Goal: Information Seeking & Learning: Check status

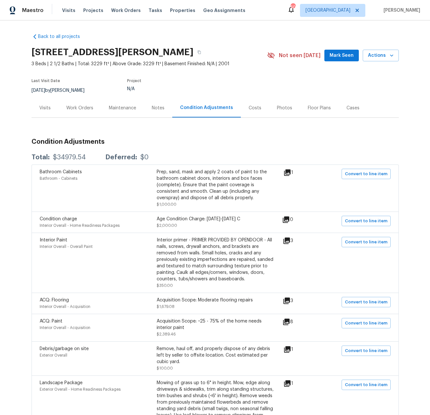
click at [156, 109] on div "Notes" at bounding box center [158, 108] width 13 height 6
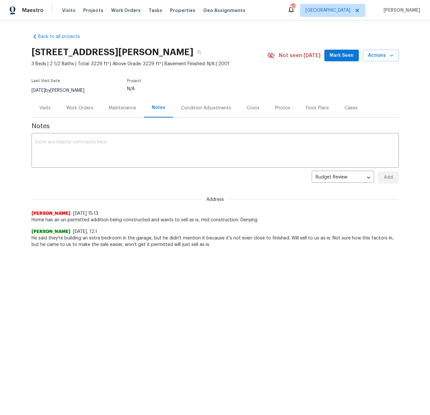
click at [222, 110] on div "Condition Adjustments" at bounding box center [206, 108] width 50 height 6
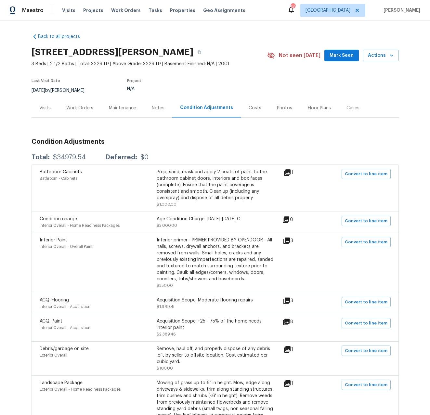
click at [242, 110] on div "Costs" at bounding box center [255, 107] width 28 height 19
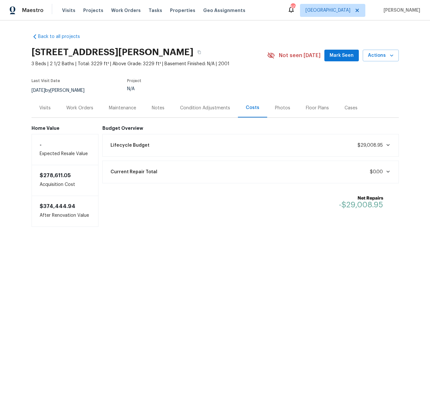
click at [275, 108] on div "Photos" at bounding box center [282, 108] width 15 height 6
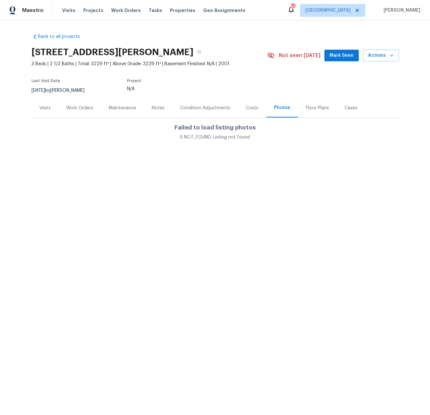
click at [310, 108] on div "Floor Plans" at bounding box center [317, 108] width 23 height 6
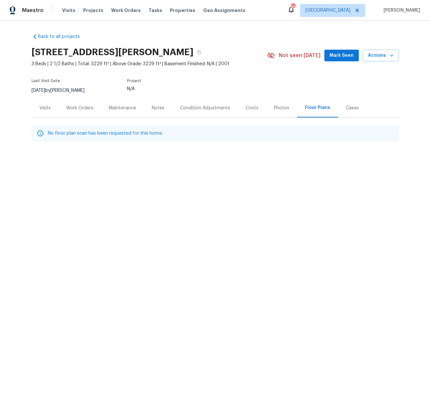
click at [350, 108] on div "Cases" at bounding box center [352, 108] width 13 height 6
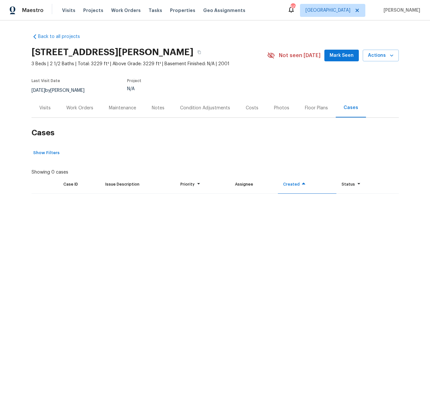
click at [195, 107] on div "Condition Adjustments" at bounding box center [205, 108] width 50 height 6
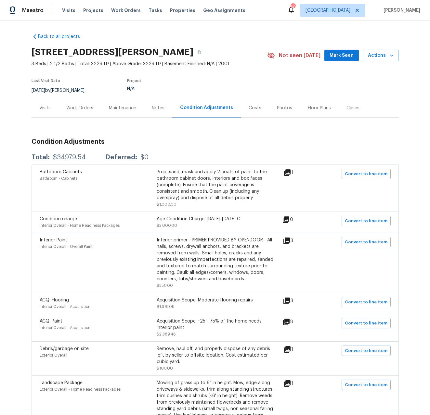
click at [152, 107] on div "Notes" at bounding box center [158, 108] width 13 height 6
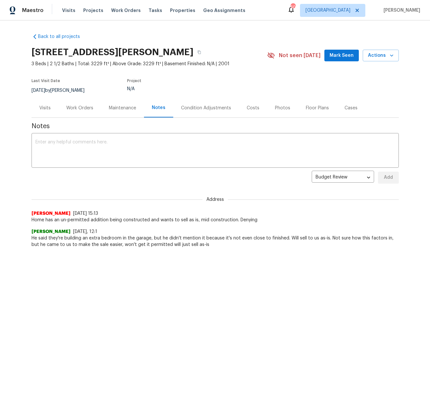
click at [127, 110] on div "Maintenance" at bounding box center [122, 108] width 27 height 6
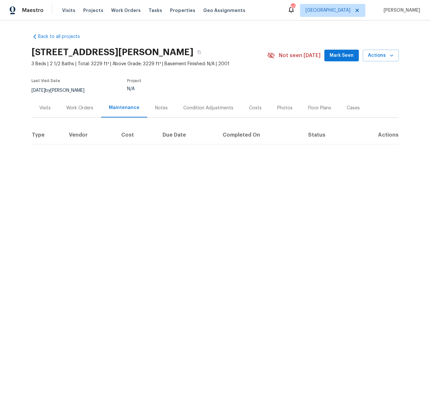
click at [66, 107] on div "Work Orders" at bounding box center [79, 108] width 27 height 6
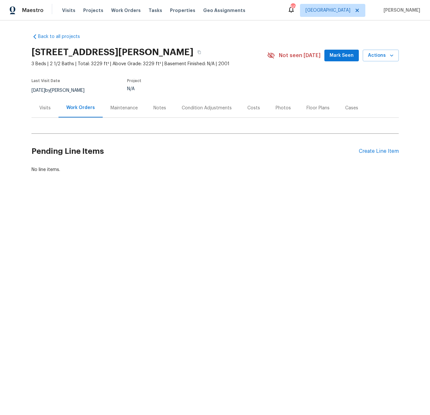
click at [45, 111] on div "Visits" at bounding box center [44, 108] width 11 height 6
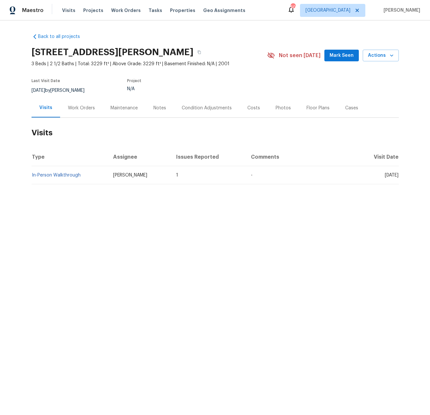
click at [85, 108] on div "Work Orders" at bounding box center [81, 108] width 27 height 6
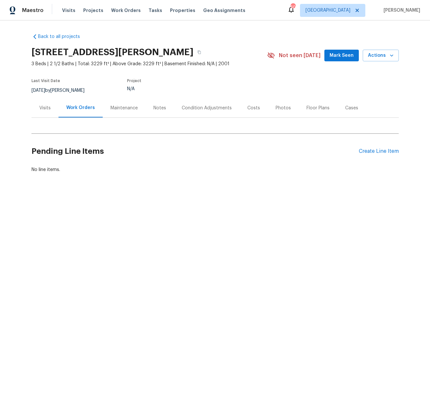
click at [134, 110] on div "Maintenance" at bounding box center [124, 107] width 43 height 19
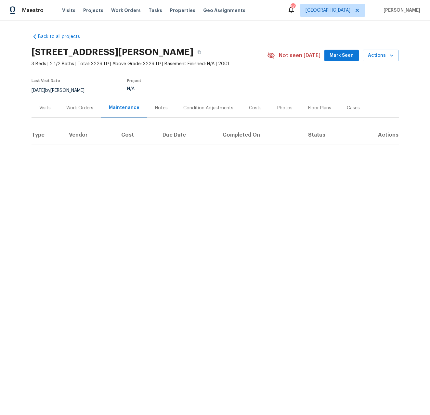
click at [155, 107] on div "Notes" at bounding box center [161, 108] width 13 height 6
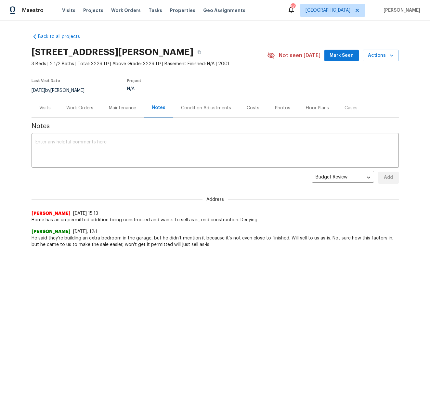
click at [217, 107] on div "Condition Adjustments" at bounding box center [206, 108] width 50 height 6
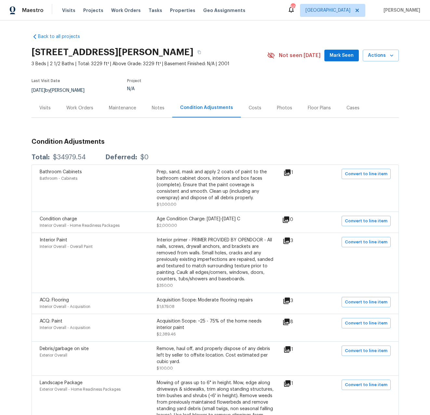
click at [277, 110] on div "Photos" at bounding box center [284, 108] width 15 height 6
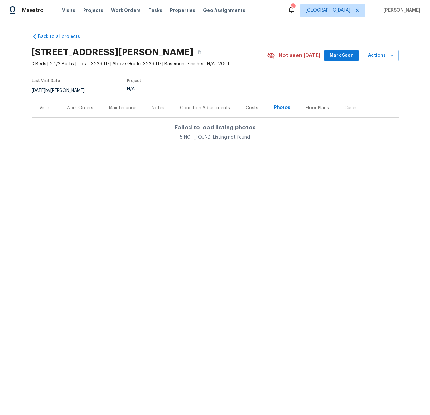
click at [246, 110] on div "Costs" at bounding box center [252, 108] width 13 height 6
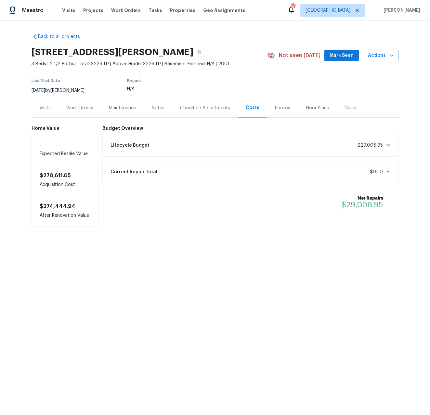
click at [308, 114] on div "Floor Plans" at bounding box center [317, 107] width 39 height 19
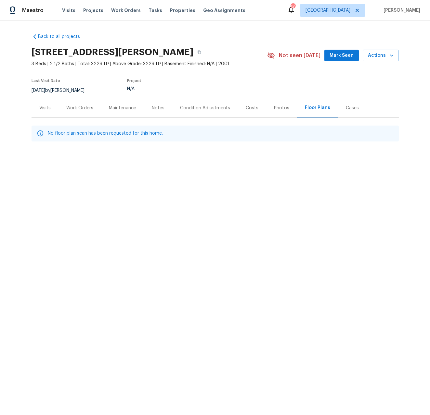
click at [347, 108] on div "Cases" at bounding box center [352, 108] width 13 height 6
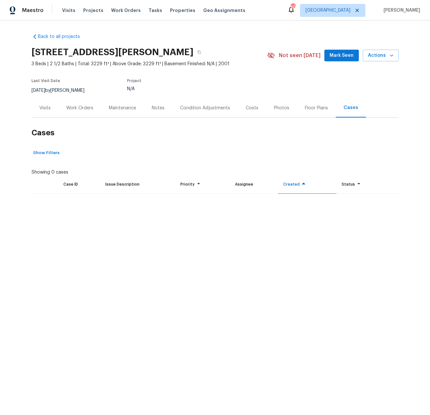
click at [49, 111] on div "Visits" at bounding box center [45, 107] width 27 height 19
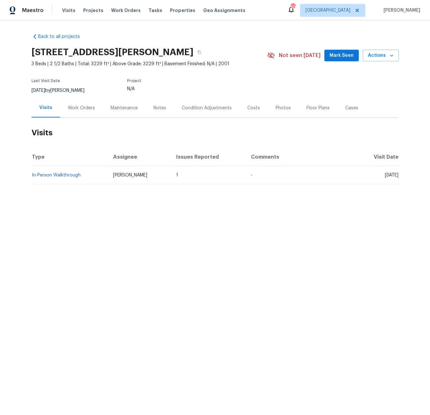
click at [189, 109] on div "Condition Adjustments" at bounding box center [207, 108] width 50 height 6
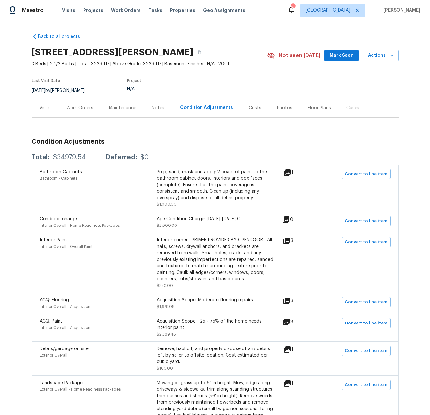
click at [254, 111] on div "Costs" at bounding box center [254, 108] width 13 height 6
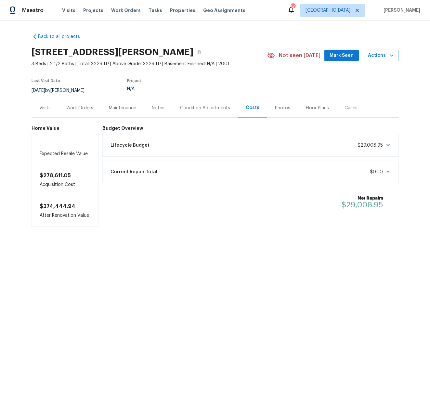
click at [385, 147] on icon at bounding box center [387, 145] width 5 height 5
click at [374, 238] on span "$0.00" at bounding box center [376, 239] width 13 height 5
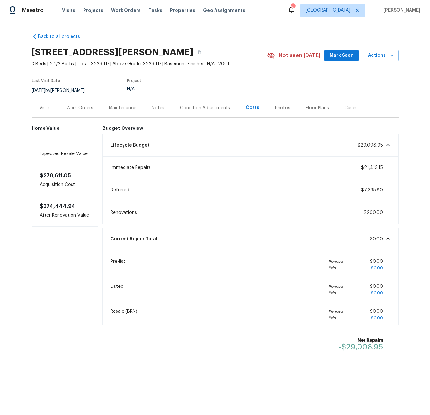
click at [203, 105] on div "Condition Adjustments" at bounding box center [205, 108] width 50 height 6
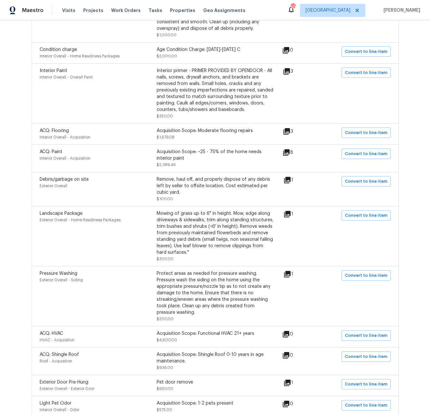
scroll to position [23, 0]
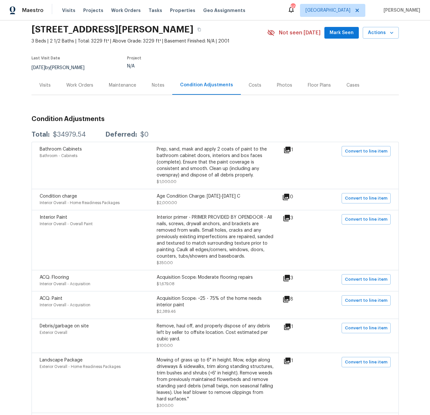
click at [241, 89] on div "Costs" at bounding box center [255, 85] width 28 height 19
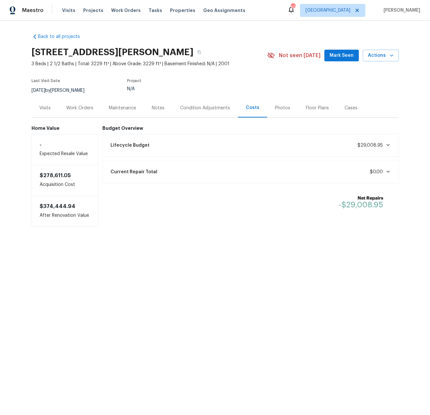
click at [378, 150] on div "Lifecycle Budget $29,008.95" at bounding box center [251, 145] width 288 height 14
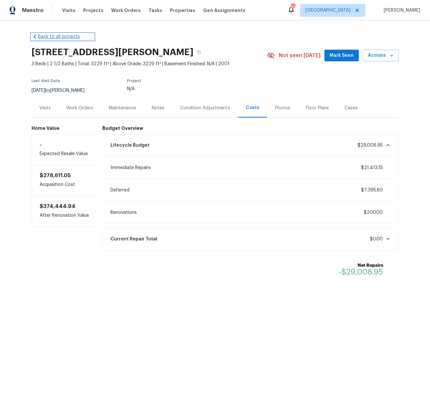
click at [61, 38] on link "Back to all projects" at bounding box center [63, 36] width 62 height 6
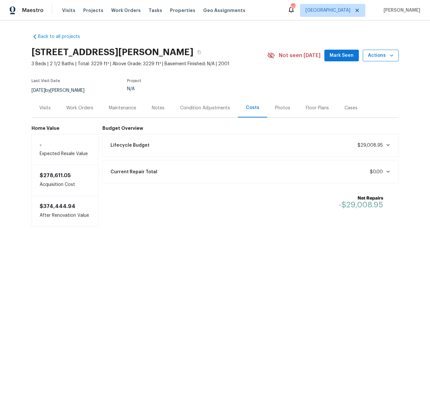
click at [375, 56] on span "Actions" at bounding box center [381, 56] width 26 height 8
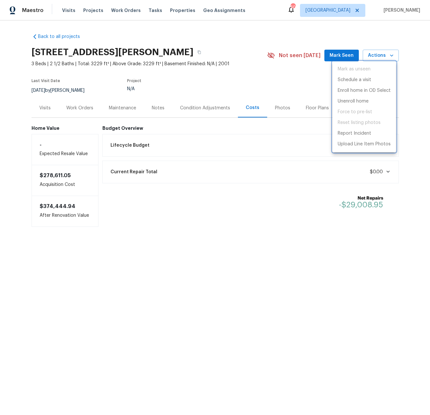
click at [135, 41] on div at bounding box center [215, 207] width 430 height 415
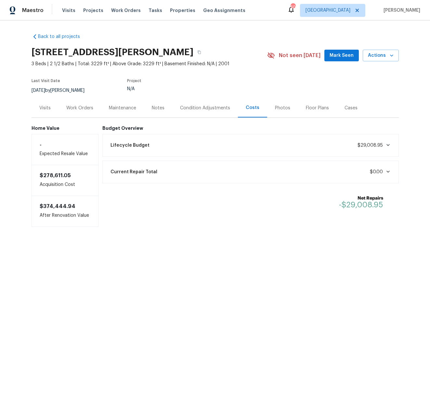
click at [85, 51] on h2 "[STREET_ADDRESS][PERSON_NAME]" at bounding box center [113, 52] width 162 height 6
click at [148, 54] on h2 "[STREET_ADDRESS][PERSON_NAME]" at bounding box center [113, 52] width 162 height 6
click at [33, 34] on icon at bounding box center [35, 36] width 6 height 6
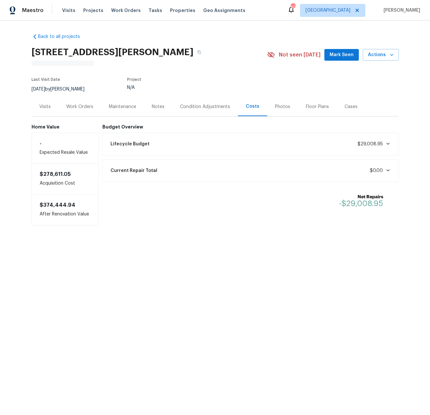
click at [126, 51] on h2 "[STREET_ADDRESS][PERSON_NAME]" at bounding box center [113, 52] width 162 height 6
copy div "[STREET_ADDRESS][PERSON_NAME]"
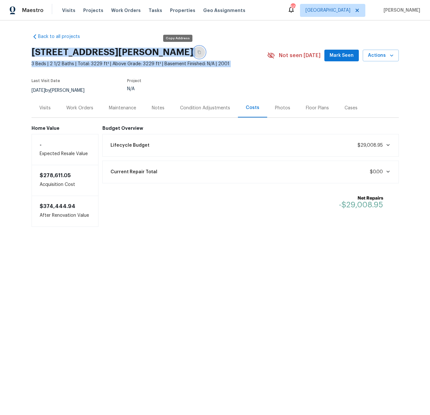
click at [193, 53] on button "button" at bounding box center [199, 52] width 12 height 12
click at [197, 109] on div "Condition Adjustments" at bounding box center [205, 108] width 50 height 6
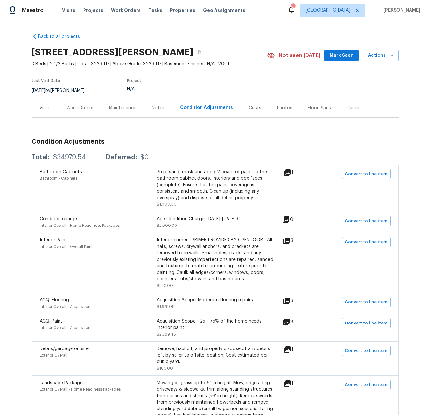
click at [249, 107] on div "Costs" at bounding box center [254, 108] width 13 height 6
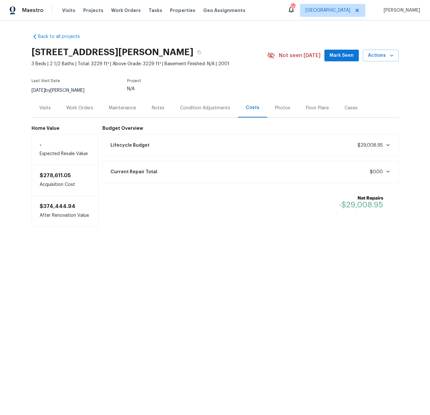
click at [239, 140] on div "Lifecycle Budget $29,008.95" at bounding box center [251, 145] width 288 height 14
click at [379, 60] on button "Actions" at bounding box center [380, 56] width 36 height 12
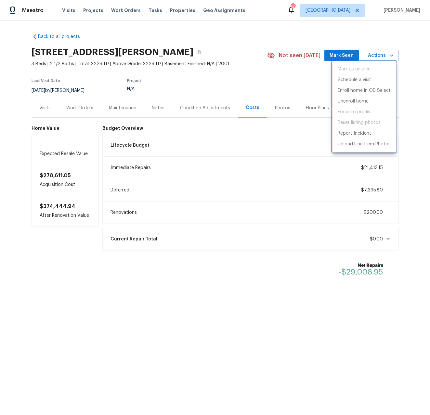
click at [208, 136] on div at bounding box center [215, 207] width 430 height 415
